Goal: Information Seeking & Learning: Find specific fact

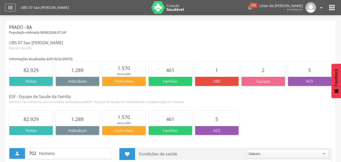
click at [10, 8] on icon "" at bounding box center [10, 8] width 6 height 6
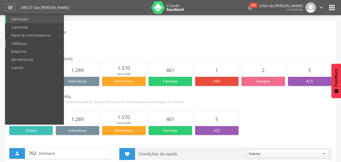
click at [13, 44] on link "Indivíduos" at bounding box center [34, 43] width 57 height 8
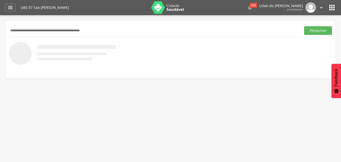
click at [37, 28] on input "text" at bounding box center [154, 30] width 290 height 9
click at [304, 26] on button "Pesquisar" at bounding box center [318, 30] width 28 height 9
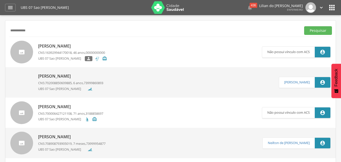
click at [12, 32] on input "**********" at bounding box center [154, 30] width 290 height 9
click at [304, 26] on button "Pesquisar" at bounding box center [318, 30] width 28 height 9
click at [16, 31] on input "**********" at bounding box center [154, 30] width 290 height 9
click at [304, 26] on button "Pesquisar" at bounding box center [318, 30] width 28 height 9
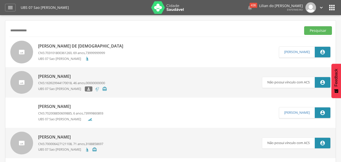
click at [34, 31] on input "**********" at bounding box center [154, 30] width 290 height 9
click at [304, 26] on button "Pesquisar" at bounding box center [318, 30] width 28 height 9
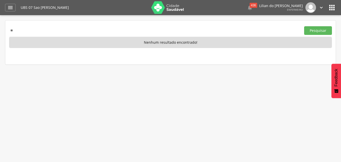
type input "*"
type input "*********"
click at [304, 26] on button "Pesquisar" at bounding box center [318, 30] width 28 height 9
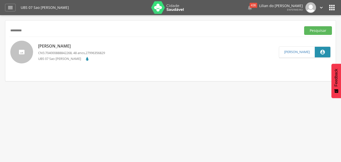
click at [72, 53] on span "704000888842268" at bounding box center [58, 52] width 26 height 5
type input "**********"
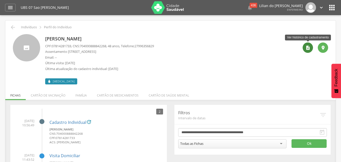
click at [305, 47] on icon "" at bounding box center [307, 47] width 5 height 5
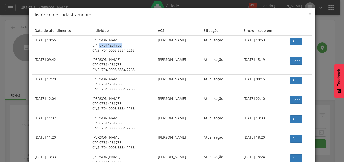
drag, startPoint x: 118, startPoint y: 45, endPoint x: 94, endPoint y: 45, distance: 24.2
click at [94, 45] on div "CPF: 07814281733" at bounding box center [124, 45] width 62 height 5
copy div "07814281733"
click at [310, 13] on div "× Histórico de cadastramento" at bounding box center [172, 15] width 287 height 14
click at [309, 15] on span "×" at bounding box center [310, 13] width 3 height 7
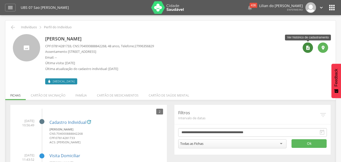
click at [304, 44] on div "" at bounding box center [307, 47] width 10 height 10
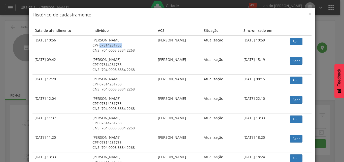
drag, startPoint x: 119, startPoint y: 45, endPoint x: 95, endPoint y: 46, distance: 24.5
click at [95, 46] on div "CPF: 07814281733" at bounding box center [124, 45] width 62 height 5
copy div "07814281733"
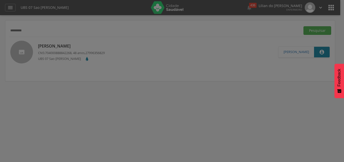
click at [34, 30] on div at bounding box center [172, 81] width 344 height 162
click at [271, 122] on div at bounding box center [172, 81] width 344 height 162
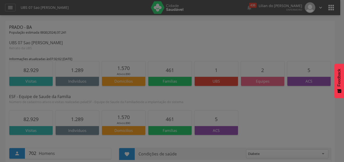
click at [9, 9] on div at bounding box center [172, 81] width 344 height 162
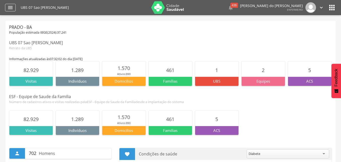
click at [12, 5] on icon "" at bounding box center [10, 8] width 6 height 6
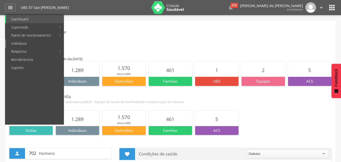
click at [19, 44] on link "Indivíduos" at bounding box center [34, 43] width 57 height 8
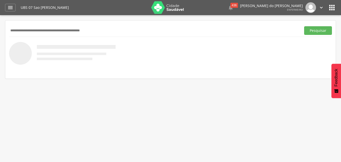
click at [29, 31] on input "text" at bounding box center [154, 30] width 290 height 9
type input "**********"
click at [304, 26] on button "Pesquisar" at bounding box center [318, 30] width 28 height 9
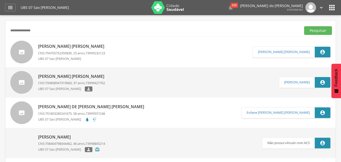
click at [73, 78] on p "[PERSON_NAME] [PERSON_NAME]" at bounding box center [72, 76] width 69 height 6
type input "**********"
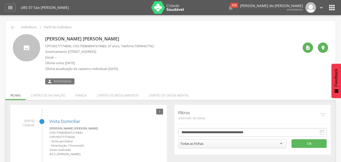
click at [111, 47] on p "CPF: 09277774606 , CNS: [PHONE_NUMBER] , 37 anos, Telefone: [PHONE_NUMBER]" at bounding box center [99, 46] width 109 height 5
click at [106, 47] on span "700808947319683" at bounding box center [93, 46] width 26 height 5
copy p "700808947319683 ,"
click at [10, 24] on div " Indivíduos  Perfil do Indivíduo" at bounding box center [170, 27] width 322 height 6
click at [13, 8] on icon "" at bounding box center [10, 8] width 6 height 6
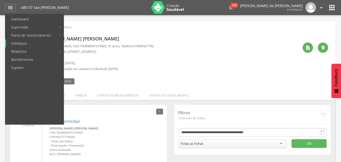
click at [24, 43] on link "Indivíduos" at bounding box center [34, 43] width 57 height 8
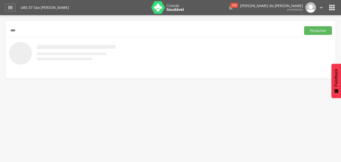
type input "****"
click at [304, 26] on button "Pesquisar" at bounding box center [318, 30] width 28 height 9
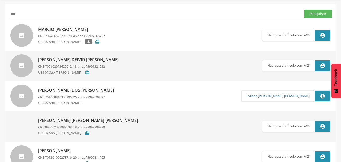
scroll to position [41, 0]
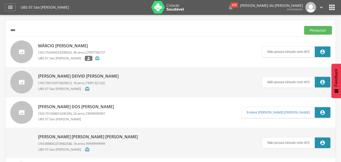
scroll to position [0, 0]
click at [23, 29] on input "****" at bounding box center [154, 30] width 290 height 9
click at [304, 26] on button "Pesquisar" at bounding box center [318, 30] width 28 height 9
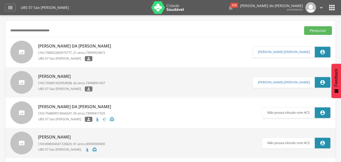
click at [72, 53] on span "708502365975777" at bounding box center [58, 52] width 26 height 5
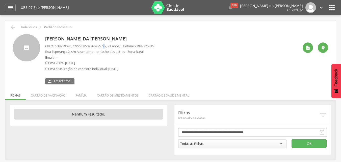
click at [106, 46] on span "708502365975777" at bounding box center [93, 46] width 26 height 5
click at [112, 45] on p "CPF: 10538239590 , CNS: [PHONE_NUMBER] , 21 anos, Telefone: [PHONE_NUMBER]" at bounding box center [99, 46] width 109 height 5
click at [106, 45] on span "708502365975777" at bounding box center [93, 46] width 26 height 5
click at [95, 47] on span "708502365975777" at bounding box center [93, 46] width 26 height 5
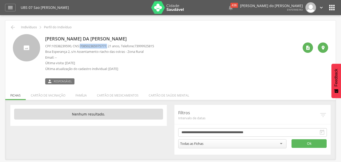
drag, startPoint x: 111, startPoint y: 46, endPoint x: 83, endPoint y: 48, distance: 28.6
click at [83, 48] on p "CPF: 10538239590 , CNS: [PHONE_NUMBER] , 21 anos, Telefone: [PHONE_NUMBER]" at bounding box center [99, 46] width 109 height 5
copy p "708502365975777 ,"
click at [10, 26] on icon "" at bounding box center [13, 27] width 6 height 6
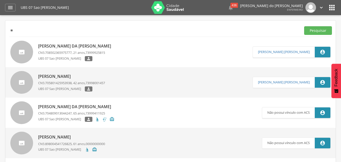
type input "*"
click at [304, 26] on button "Pesquisar" at bounding box center [318, 30] width 28 height 9
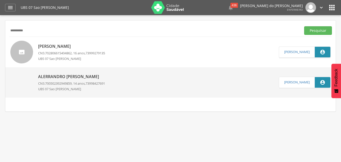
click at [72, 77] on p "Alerrandro [PERSON_NAME]" at bounding box center [71, 77] width 67 height 6
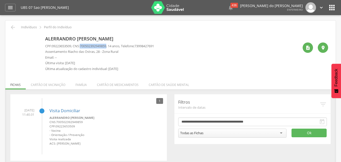
drag, startPoint x: 111, startPoint y: 47, endPoint x: 82, endPoint y: 48, distance: 28.5
click at [82, 48] on p "CPF: 09223653509 , CNS: [PHONE_NUMBER] , 14 anos, Telefone: [PHONE_NUMBER]" at bounding box center [99, 46] width 109 height 5
copy p "700502392949859"
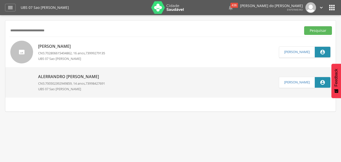
click at [304, 26] on button "Pesquisar" at bounding box center [318, 30] width 28 height 9
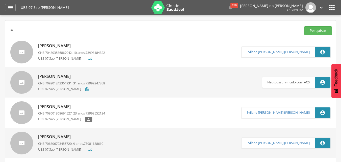
type input "*"
click at [304, 26] on button "Pesquisar" at bounding box center [318, 30] width 28 height 9
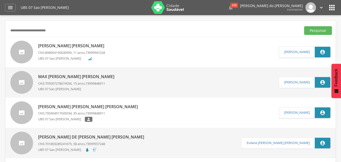
click at [74, 47] on p "[PERSON_NAME] [PERSON_NAME]" at bounding box center [72, 46] width 69 height 6
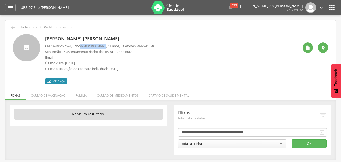
drag, startPoint x: 111, startPoint y: 46, endPoint x: 83, endPoint y: 47, distance: 28.3
click at [83, 47] on p "CPF: 09496497594 , CNS: [PHONE_NUMBER] , 11 anos, Telefone: [PHONE_NUMBER]" at bounding box center [99, 46] width 109 height 5
copy span "898004190630995"
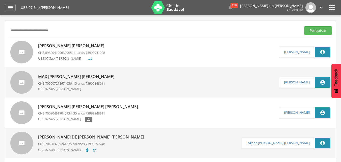
click at [304, 26] on button "Pesquisar" at bounding box center [318, 30] width 28 height 9
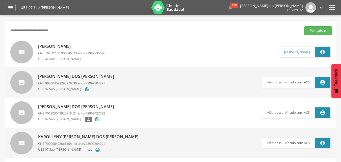
click at [103, 47] on p "[PERSON_NAME]" at bounding box center [71, 46] width 67 height 6
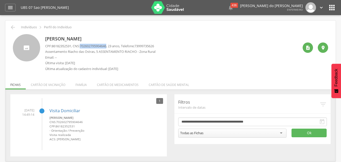
drag, startPoint x: 111, startPoint y: 46, endPoint x: 83, endPoint y: 46, distance: 27.5
click at [83, 46] on p "CPF: 86182352531 , CNS: [PHONE_NUMBER] , 23 anos, Telefone: [PHONE_NUMBER]" at bounding box center [100, 46] width 110 height 5
copy span "702602795904646"
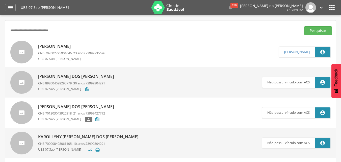
click at [105, 47] on p "[PERSON_NAME]" at bounding box center [71, 46] width 67 height 6
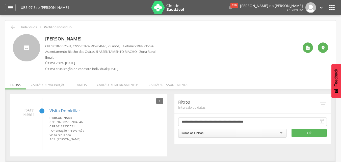
drag, startPoint x: 130, startPoint y: 39, endPoint x: 41, endPoint y: 39, distance: 88.7
click at [41, 39] on div "[PERSON_NAME] CPF: 86182352531 , CNS: [PHONE_NUMBER] , 23 anos, Telefone: 73999…" at bounding box center [170, 54] width 315 height 40
copy div "[PERSON_NAME]"
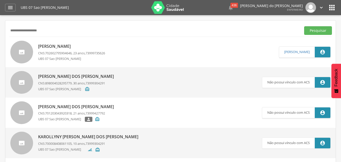
type input "**********"
click at [304, 26] on button "Pesquisar" at bounding box center [318, 30] width 28 height 9
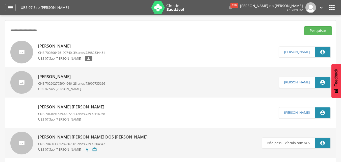
click at [87, 45] on p "[PERSON_NAME]" at bounding box center [71, 46] width 67 height 6
click at [0, 0] on div "[PERSON_NAME] CPF: 86182352531 , CNS: [PHONE_NUMBER] , 23 anos, Telefone: 73999…" at bounding box center [0, 0] width 0 height 0
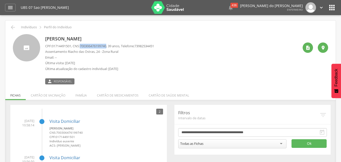
drag, startPoint x: 110, startPoint y: 47, endPoint x: 83, endPoint y: 45, distance: 27.8
click at [83, 45] on span "700306476199740" at bounding box center [93, 46] width 26 height 5
copy span "700306476199740"
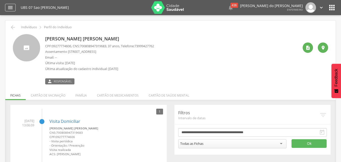
click at [11, 8] on icon "" at bounding box center [10, 8] width 6 height 6
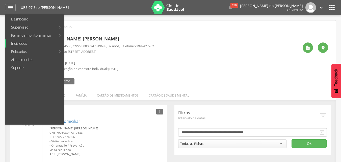
click at [15, 44] on link "Indivíduos" at bounding box center [34, 43] width 57 height 8
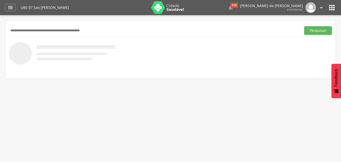
click at [32, 30] on input "text" at bounding box center [154, 30] width 290 height 9
paste input "**********"
click at [309, 29] on button "Pesquisar" at bounding box center [318, 30] width 28 height 9
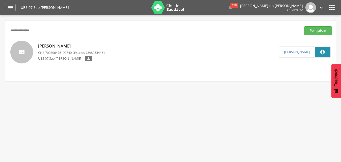
click at [47, 30] on input "**********" at bounding box center [154, 30] width 290 height 9
type input "*"
click at [304, 26] on button "Pesquisar" at bounding box center [318, 30] width 28 height 9
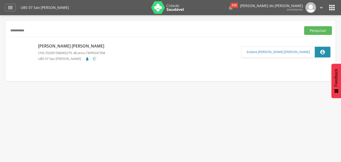
click at [74, 45] on p "[PERSON_NAME] [PERSON_NAME]" at bounding box center [72, 46] width 69 height 6
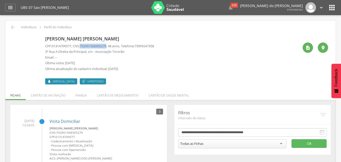
drag, startPoint x: 111, startPoint y: 46, endPoint x: 80, endPoint y: 47, distance: 30.8
click at [80, 47] on p "CPF: 01314709577 , CNS: [PHONE_NUMBER] , 48 anos, Telefone: [PHONE_NUMBER]" at bounding box center [99, 46] width 109 height 5
click at [81, 46] on p "CPF: 01314709577 , CNS: [PHONE_NUMBER] , 48 anos, Telefone: [PHONE_NUMBER]" at bounding box center [99, 46] width 109 height 5
drag, startPoint x: 110, startPoint y: 46, endPoint x: 83, endPoint y: 45, distance: 27.0
click at [83, 45] on span "702901568365279" at bounding box center [93, 46] width 26 height 5
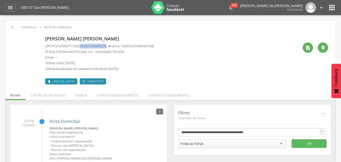
copy span "702901568365279"
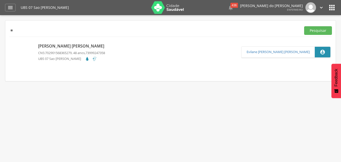
type input "*"
click at [304, 26] on button "Pesquisar" at bounding box center [318, 30] width 28 height 9
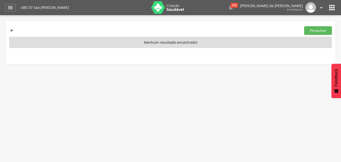
type input "*"
click at [304, 26] on button "Pesquisar" at bounding box center [318, 30] width 28 height 9
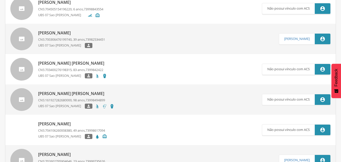
scroll to position [50, 0]
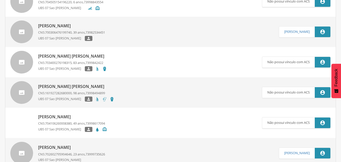
click at [79, 60] on div "[PERSON_NAME] [PERSON_NAME] CNS: 703400276198315 , 83 anos, 7399842422 UBS 07 S…" at bounding box center [72, 62] width 69 height 21
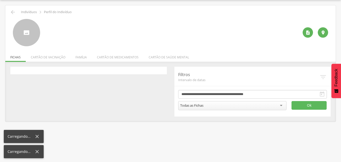
scroll to position [15, 0]
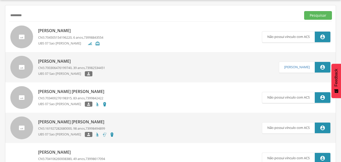
click at [73, 63] on p "[PERSON_NAME]" at bounding box center [71, 61] width 67 height 6
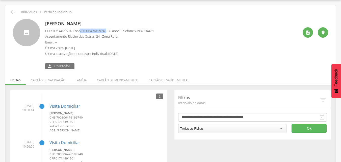
drag, startPoint x: 111, startPoint y: 31, endPoint x: 83, endPoint y: 32, distance: 27.7
click at [83, 32] on p "CPF: 01714491501 , CNS: [PHONE_NUMBER] , 39 anos, Telefone: [PHONE_NUMBER]" at bounding box center [99, 30] width 109 height 5
copy span "700306476199740"
click at [13, 10] on icon "" at bounding box center [13, 12] width 6 height 6
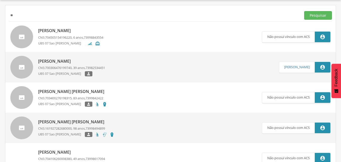
type input "*"
click at [304, 11] on button "Pesquisar" at bounding box center [318, 15] width 28 height 9
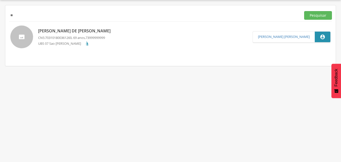
type input "*"
click at [304, 11] on button "Pesquisar" at bounding box center [318, 15] width 28 height 9
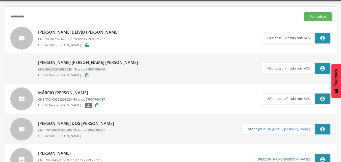
scroll to position [25, 0]
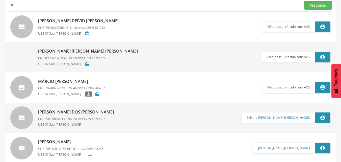
type input "*"
click at [304, 1] on button "Pesquisar" at bounding box center [318, 5] width 28 height 9
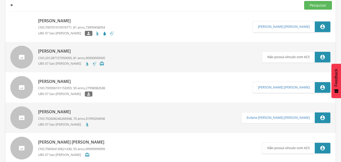
type input "*"
click at [304, 1] on button "Pesquisar" at bounding box center [318, 5] width 28 height 9
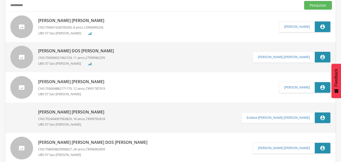
scroll to position [50, 0]
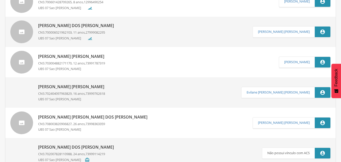
click at [103, 58] on p "[PERSON_NAME] [PERSON_NAME]" at bounding box center [72, 56] width 69 height 6
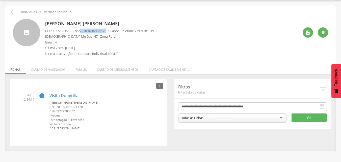
drag, startPoint x: 111, startPoint y: 31, endPoint x: 82, endPoint y: 32, distance: 29.3
click at [82, 32] on p "CPF: 09772983532 , CNS: [PHONE_NUMBER] , 12 anos, Telefone: [PHONE_NUMBER]" at bounding box center [99, 30] width 109 height 5
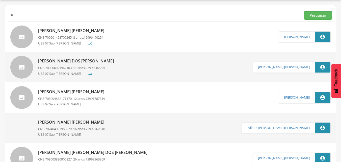
type input "*"
click at [304, 11] on button "Pesquisar" at bounding box center [318, 15] width 28 height 9
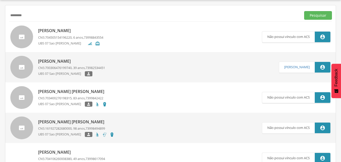
click at [87, 60] on p "[PERSON_NAME]" at bounding box center [71, 61] width 67 height 6
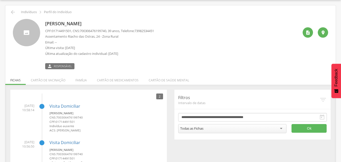
drag, startPoint x: 102, startPoint y: 23, endPoint x: 48, endPoint y: 25, distance: 54.5
click at [47, 25] on p "[PERSON_NAME]" at bounding box center [99, 23] width 109 height 7
click at [103, 23] on p "[PERSON_NAME]" at bounding box center [99, 23] width 109 height 7
click at [98, 23] on p "[PERSON_NAME]" at bounding box center [99, 23] width 109 height 7
drag, startPoint x: 101, startPoint y: 23, endPoint x: 44, endPoint y: 25, distance: 56.8
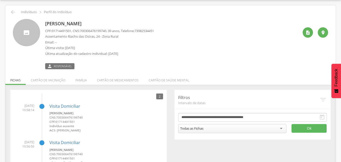
click at [45, 25] on div "[PERSON_NAME] CPF: 01714491501 , CNS: [PHONE_NUMBER] , 39 anos, Telefone: 73982…" at bounding box center [170, 44] width 315 height 50
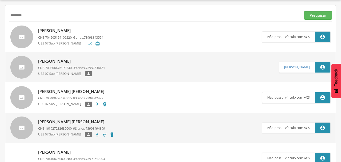
click at [40, 19] on input "*********" at bounding box center [154, 15] width 290 height 9
type input "*"
click at [304, 11] on button "Pesquisar" at bounding box center [318, 15] width 28 height 9
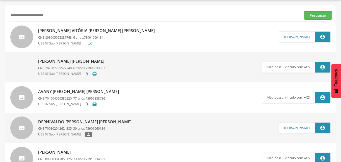
click at [70, 31] on p "[PERSON_NAME] Vitória [PERSON_NAME] [PERSON_NAME]" at bounding box center [97, 31] width 119 height 6
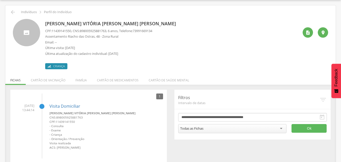
click at [111, 23] on p "[PERSON_NAME] Vitória [PERSON_NAME] [PERSON_NAME]" at bounding box center [111, 23] width 133 height 7
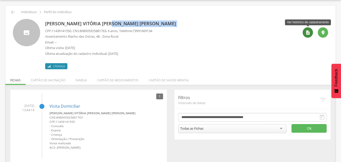
click at [308, 32] on icon "" at bounding box center [307, 32] width 5 height 5
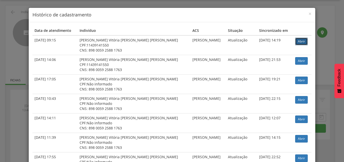
click at [298, 43] on link "Abrir" at bounding box center [301, 42] width 13 height 8
click at [309, 14] on span "×" at bounding box center [310, 13] width 3 height 7
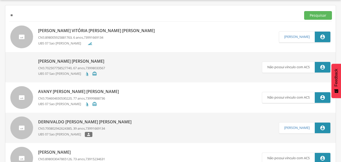
type input "*"
click at [304, 11] on button "Pesquisar" at bounding box center [318, 15] width 28 height 9
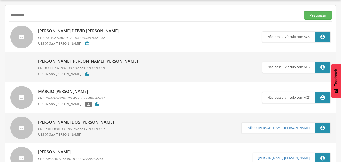
click at [64, 31] on p "[PERSON_NAME] Deivid [PERSON_NAME]" at bounding box center [79, 31] width 83 height 6
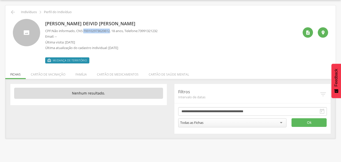
drag, startPoint x: 113, startPoint y: 31, endPoint x: 86, endPoint y: 32, distance: 27.0
click at [86, 32] on span "700102973620612" at bounding box center [96, 30] width 26 height 5
click at [11, 11] on icon "" at bounding box center [13, 12] width 6 height 6
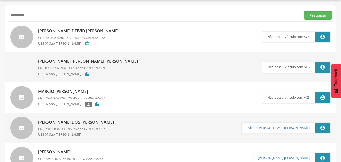
click at [34, 14] on input "**********" at bounding box center [154, 15] width 290 height 9
type input "*"
click at [304, 11] on button "Pesquisar" at bounding box center [318, 15] width 28 height 9
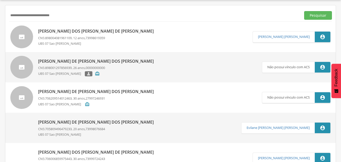
click at [109, 31] on p "[PERSON_NAME] dos [PERSON_NAME] de [PERSON_NAME]" at bounding box center [97, 31] width 118 height 6
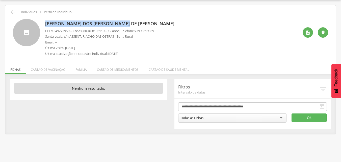
drag, startPoint x: 126, startPoint y: 21, endPoint x: 46, endPoint y: 21, distance: 79.7
click at [45, 22] on p "[PERSON_NAME] dos [PERSON_NAME] de [PERSON_NAME]" at bounding box center [111, 23] width 132 height 7
click at [134, 17] on div "[PERSON_NAME] dos [PERSON_NAME] de [PERSON_NAME] CPF: 13492739539 , CNS: [PHONE…" at bounding box center [170, 36] width 322 height 43
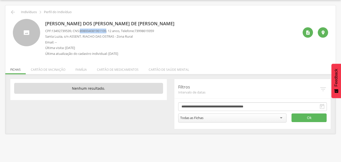
drag, startPoint x: 111, startPoint y: 31, endPoint x: 83, endPoint y: 32, distance: 28.0
click at [83, 32] on span "898004081961109" at bounding box center [93, 30] width 26 height 5
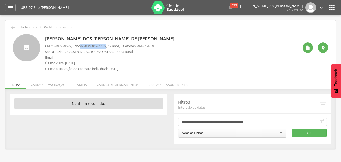
scroll to position [15, 0]
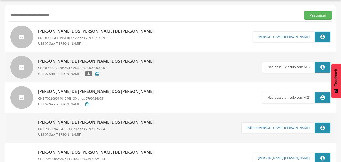
click at [67, 16] on input "**********" at bounding box center [154, 15] width 290 height 9
type input "*"
click at [304, 11] on button "Pesquisar" at bounding box center [318, 15] width 28 height 9
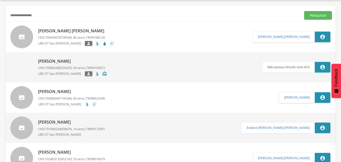
click at [74, 31] on p "[PERSON_NAME] [PERSON_NAME]" at bounding box center [76, 31] width 76 height 6
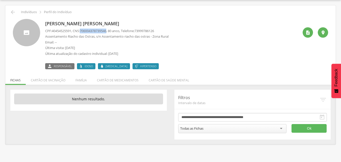
drag, startPoint x: 110, startPoint y: 31, endPoint x: 82, endPoint y: 32, distance: 28.3
click at [82, 32] on p "CPF: 40454525591 , CNS: [PHONE_NUMBER] , 80 anos, Telefone: [PHONE_NUMBER]" at bounding box center [106, 30] width 123 height 5
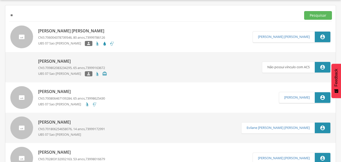
type input "*"
type input "**********"
click at [304, 11] on button "Pesquisar" at bounding box center [318, 15] width 28 height 9
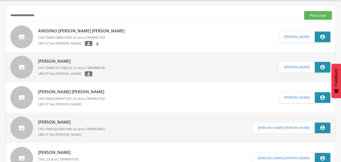
click at [71, 30] on p "Anedino [PERSON_NAME] [PERSON_NAME]" at bounding box center [82, 31] width 89 height 6
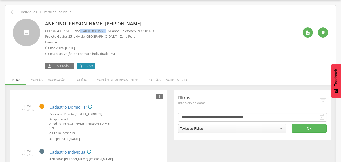
drag, startPoint x: 111, startPoint y: 31, endPoint x: 83, endPoint y: 32, distance: 28.3
click at [83, 32] on p "CPF: 31840051515 , CNS: [PHONE_NUMBER] , 61 anos, Telefone: [PHONE_NUMBER]" at bounding box center [99, 30] width 109 height 5
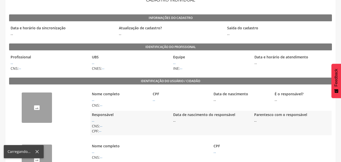
scroll to position [25, 0]
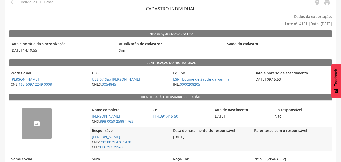
drag, startPoint x: 135, startPoint y: 117, endPoint x: 88, endPoint y: 117, distance: 46.6
click at [88, 117] on div "-- Nome completo Ana Vitória de Souza Alves CNS: 898 0059 2588 1763 CPF 114.391…" at bounding box center [170, 128] width 322 height 51
drag, startPoint x: 149, startPoint y: 134, endPoint x: 143, endPoint y: 130, distance: 7.6
click at [149, 133] on div "Responsável Dernivaldo de Souza Alves CNS: 700 8029 4262 4385 CPF: 043.293.395-…" at bounding box center [129, 138] width 79 height 24
drag, startPoint x: 137, startPoint y: 116, endPoint x: 91, endPoint y: 117, distance: 46.1
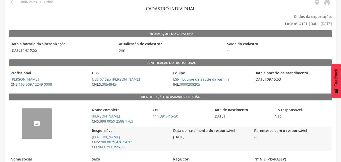
click at [91, 117] on span "[PERSON_NAME] Vitória [PERSON_NAME] [PERSON_NAME]" at bounding box center [119, 115] width 58 height 5
copy link "[PERSON_NAME] Vitória [PERSON_NAME] [PERSON_NAME]"
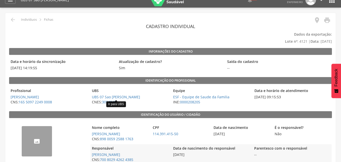
scroll to position [0, 0]
